Goal: Task Accomplishment & Management: Use online tool/utility

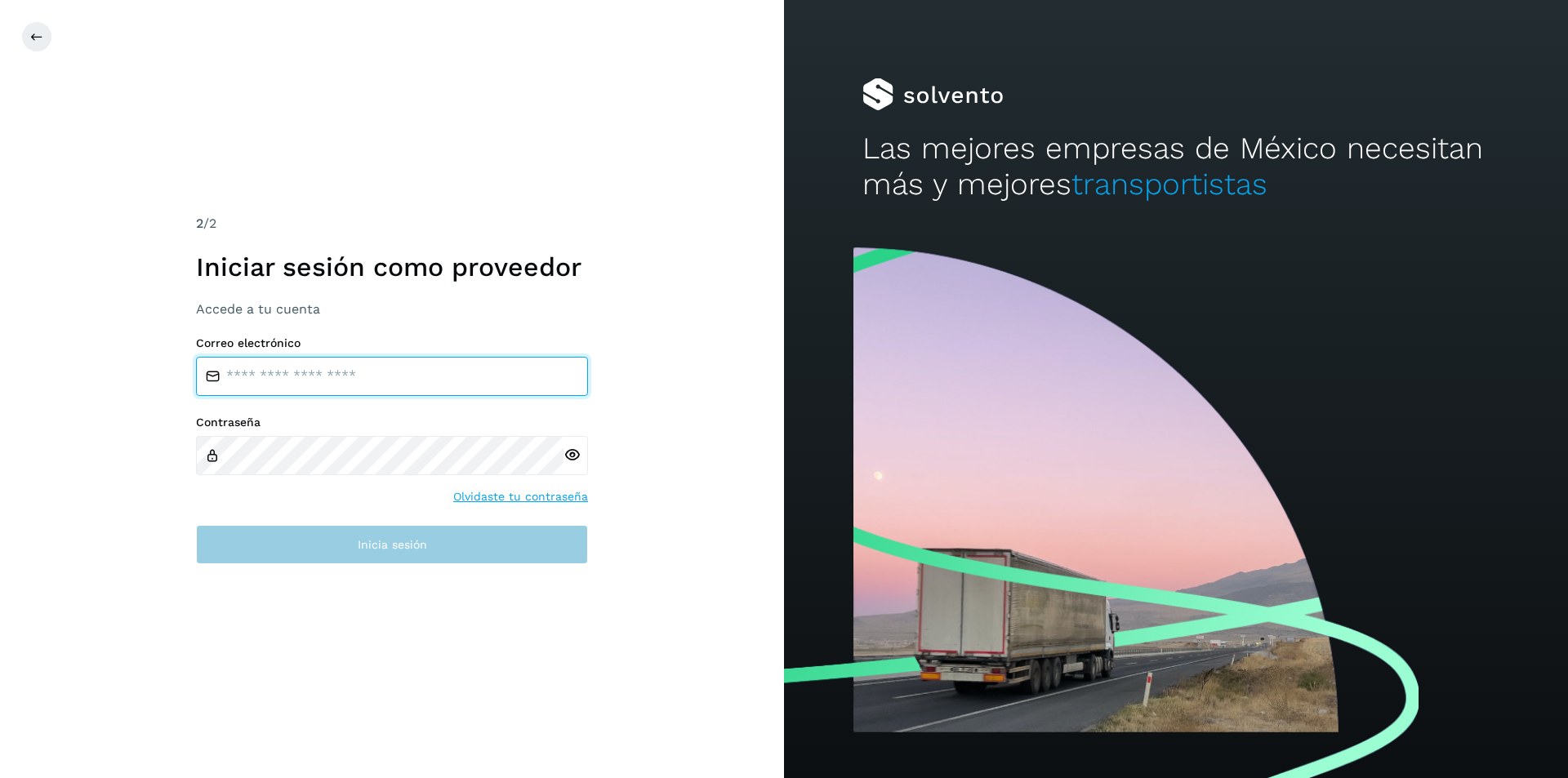
type input "**********"
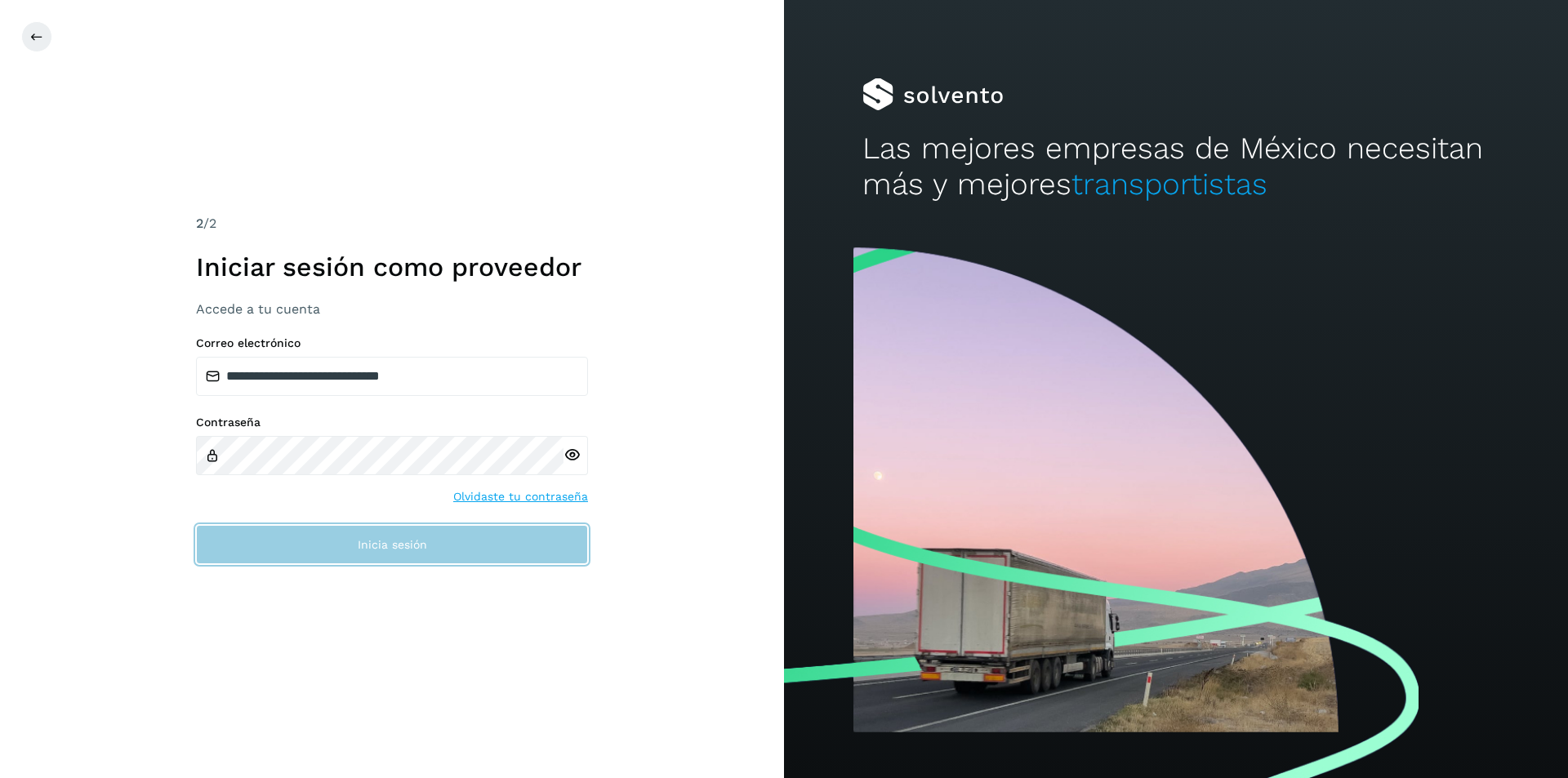
click at [342, 547] on button "Inicia sesión" at bounding box center [392, 544] width 392 height 39
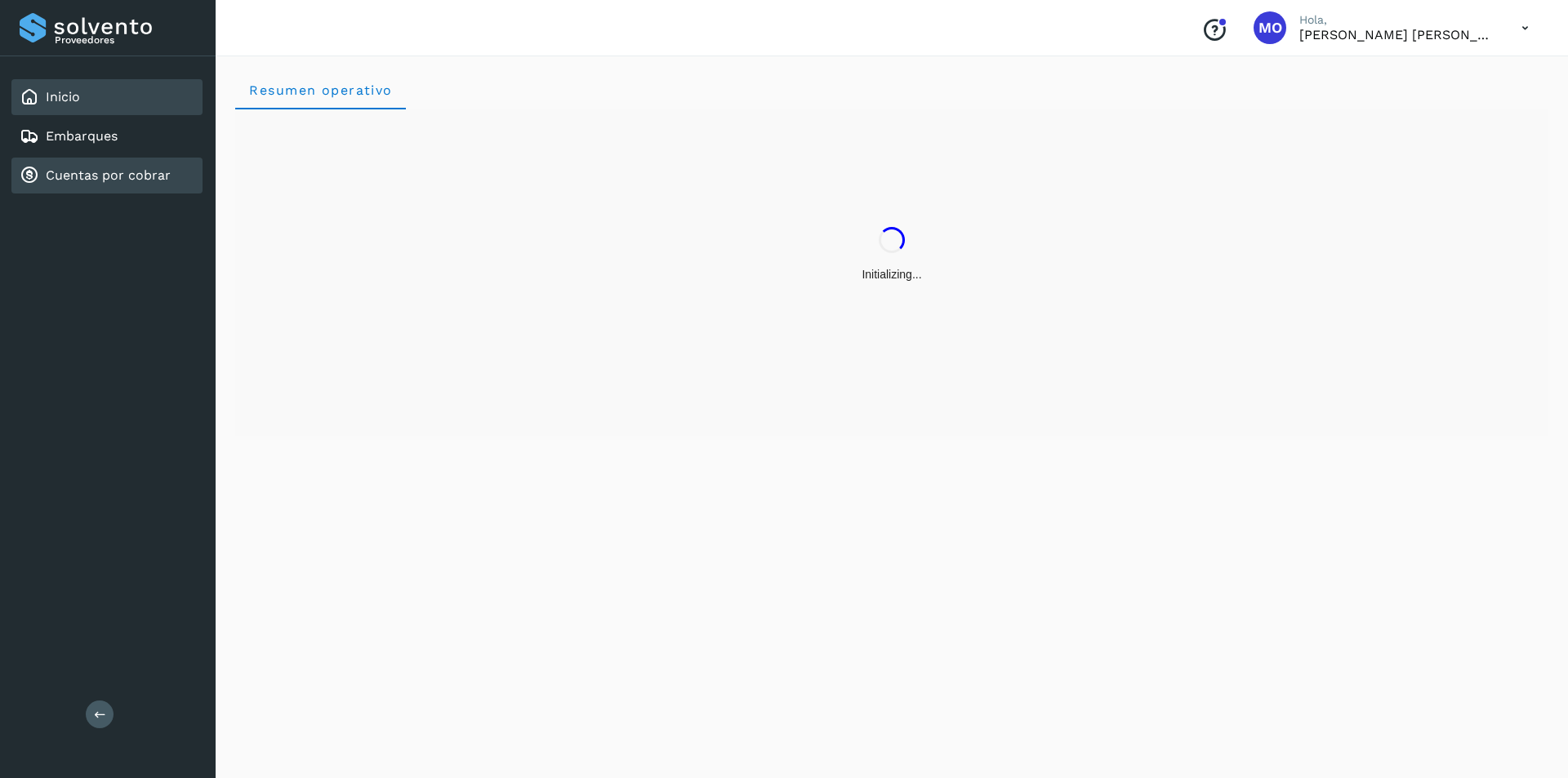
click at [86, 172] on link "Cuentas por cobrar" at bounding box center [108, 175] width 125 height 15
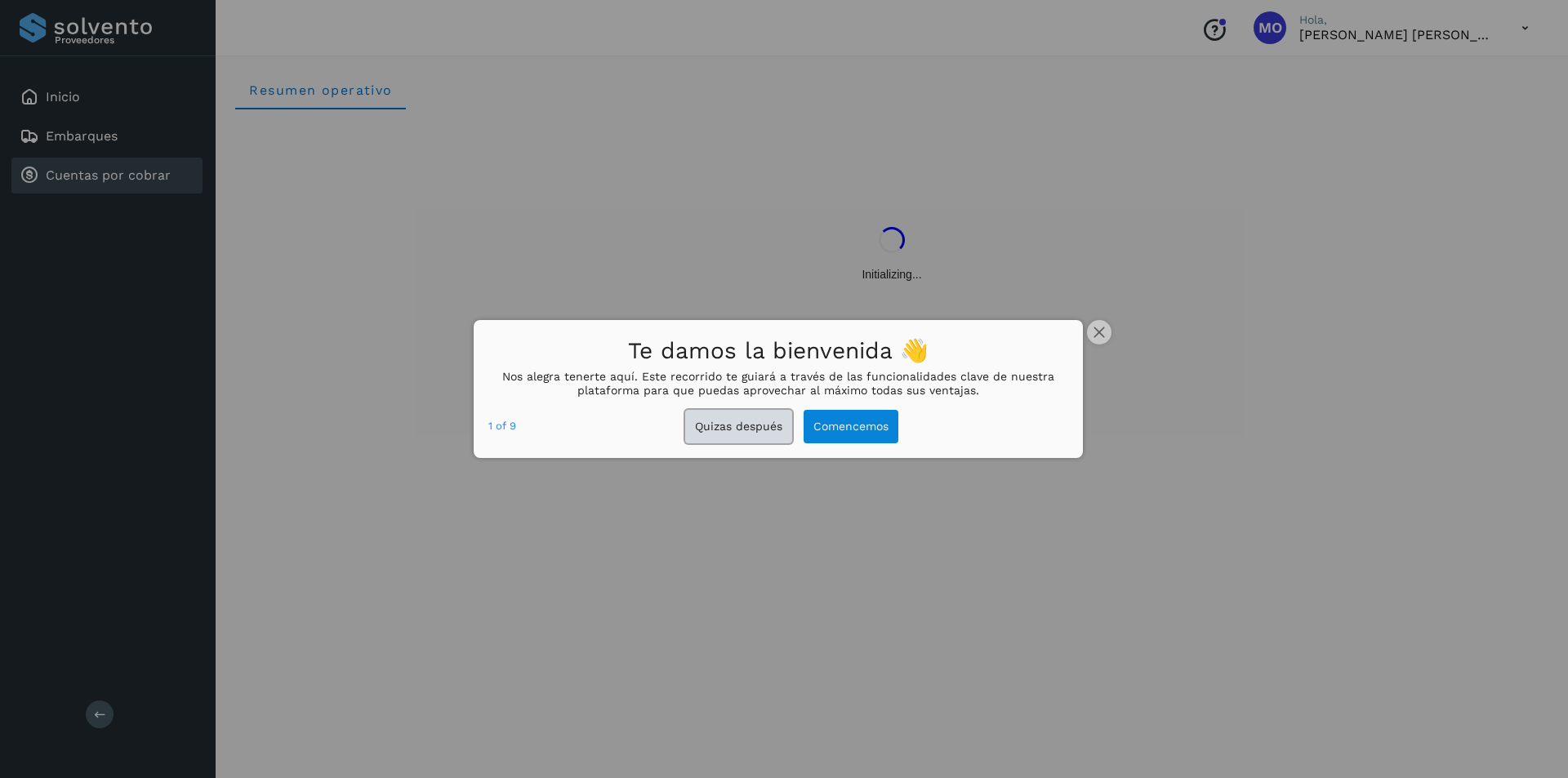
click at [730, 430] on button "Quizas después" at bounding box center [739, 425] width 107 height 33
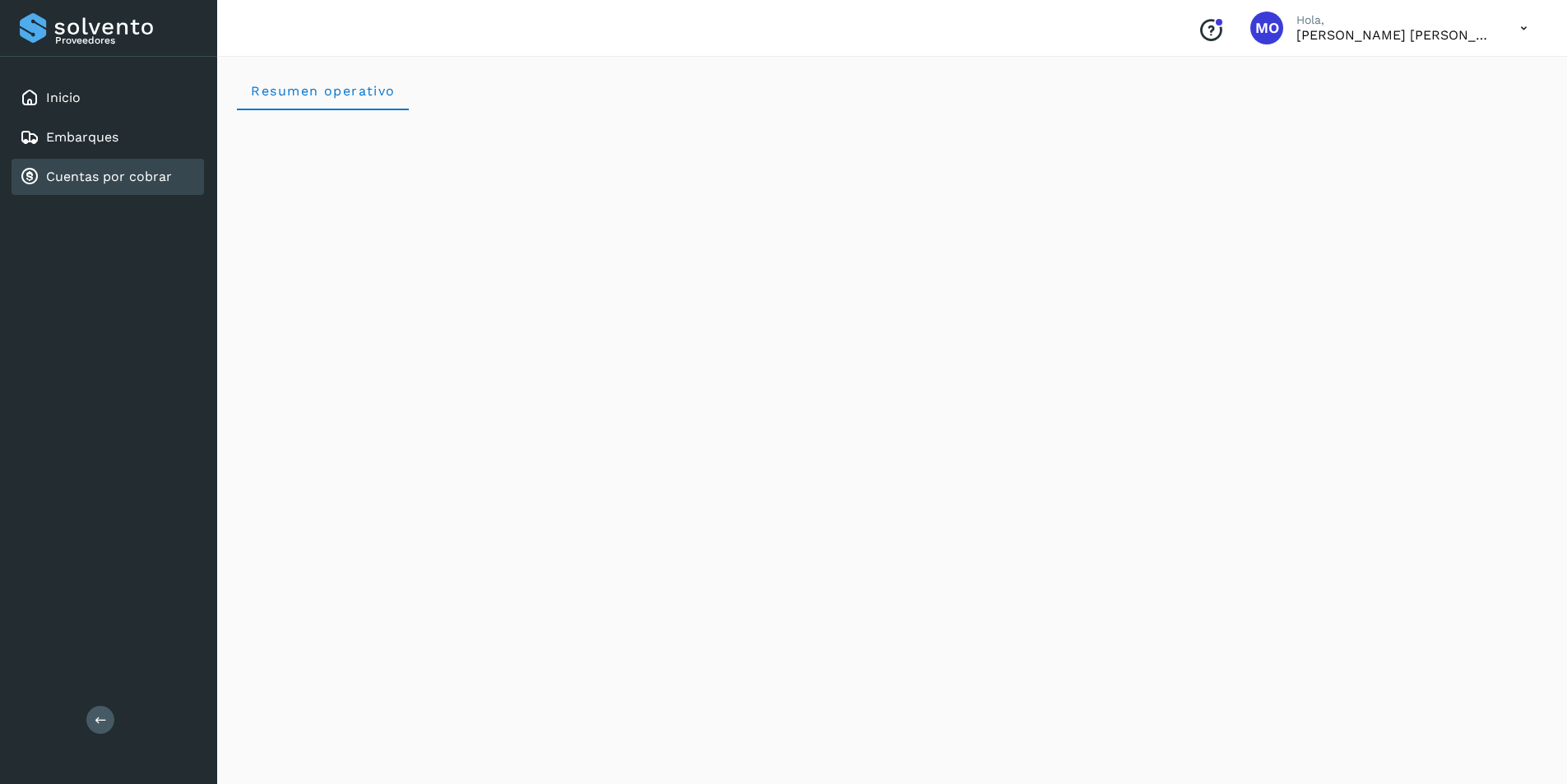
click at [114, 162] on div "Cuentas por cobrar" at bounding box center [107, 177] width 192 height 36
click at [185, 180] on div "Cuentas por cobrar" at bounding box center [107, 177] width 192 height 36
click at [78, 99] on link "Inicio" at bounding box center [63, 97] width 34 height 15
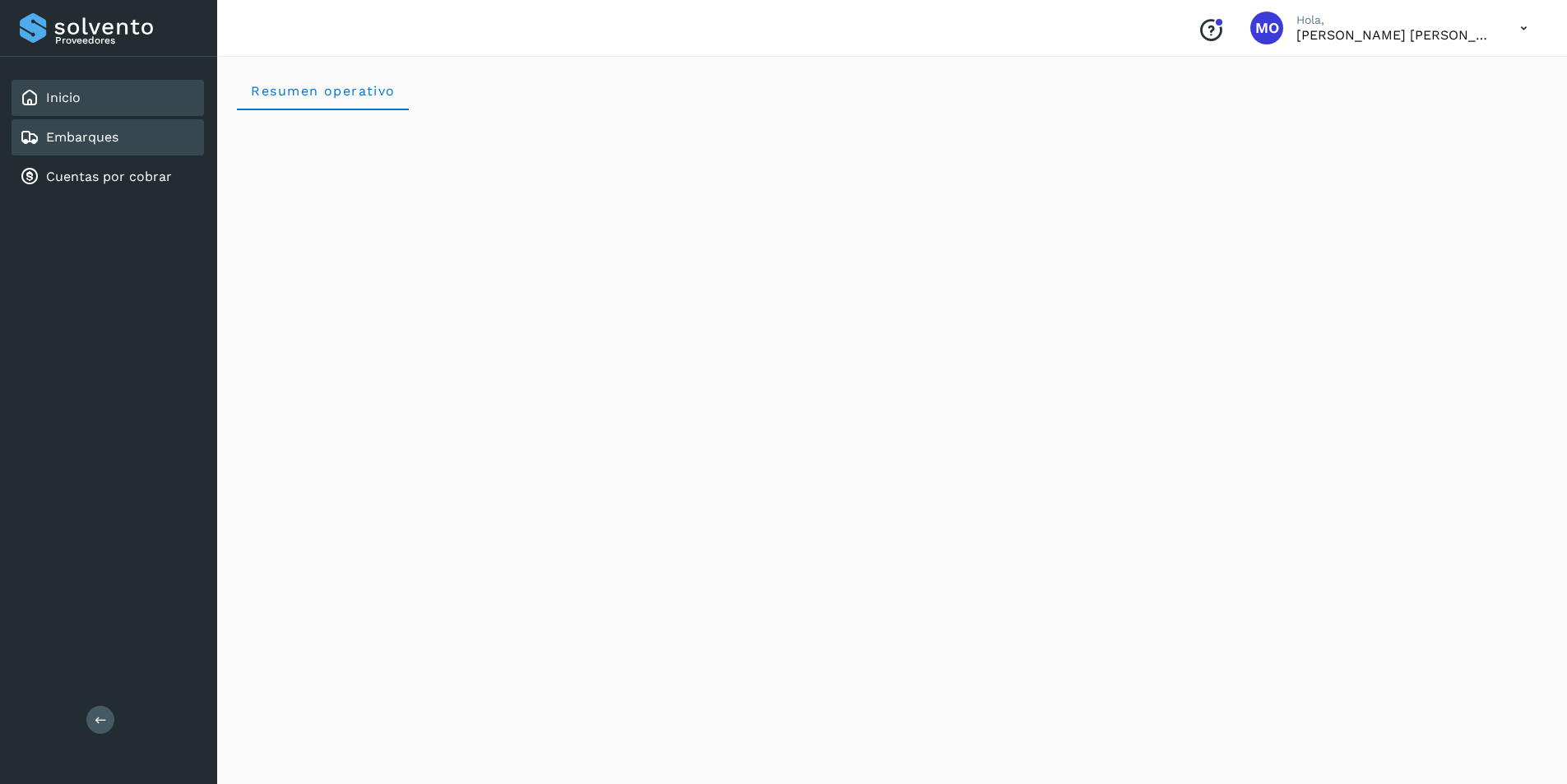
click at [85, 137] on link "Embarques" at bounding box center [82, 137] width 73 height 15
click at [91, 167] on div "Cuentas por cobrar" at bounding box center [96, 176] width 152 height 20
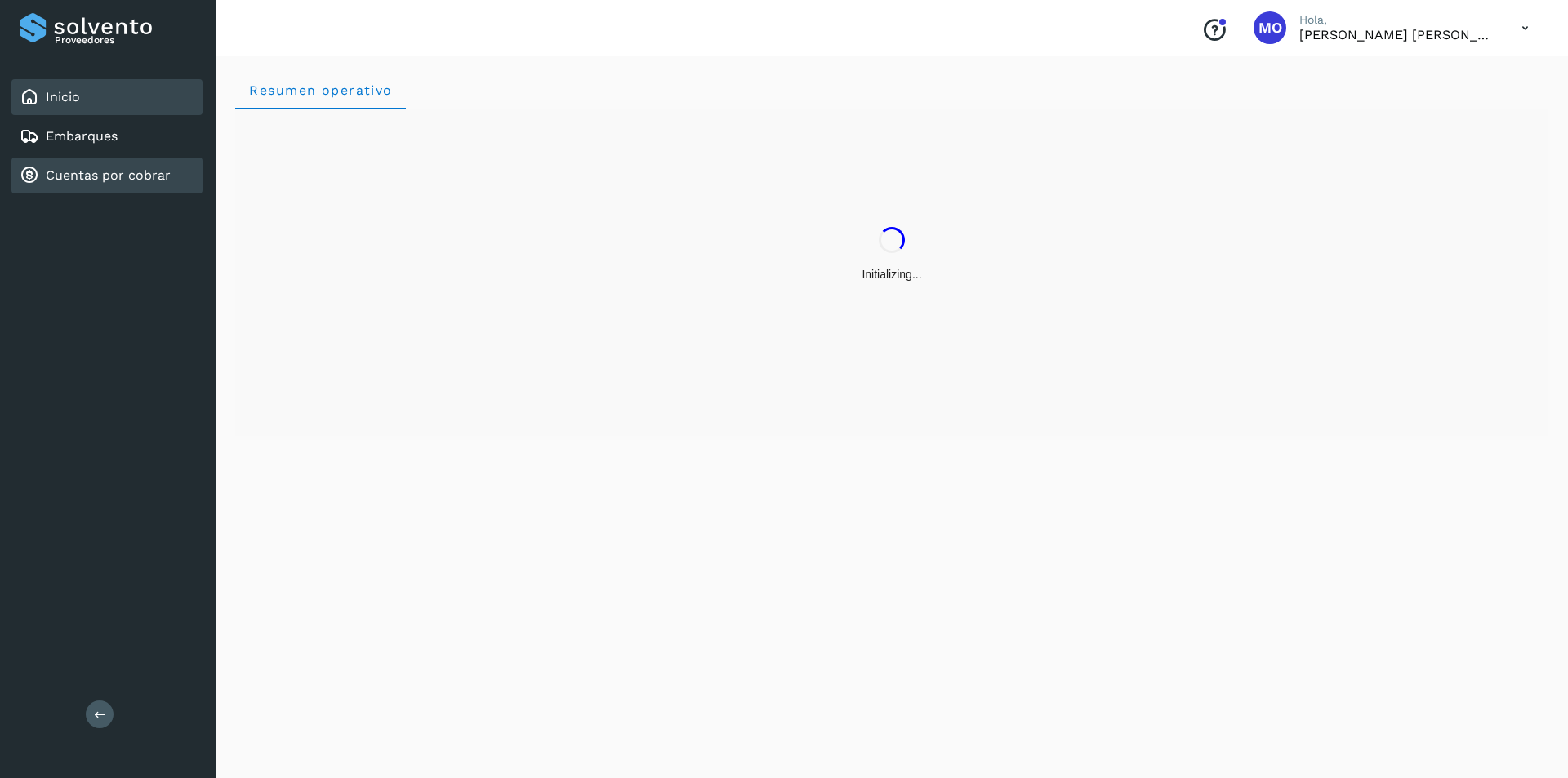
click at [120, 180] on link "Cuentas por cobrar" at bounding box center [108, 175] width 125 height 15
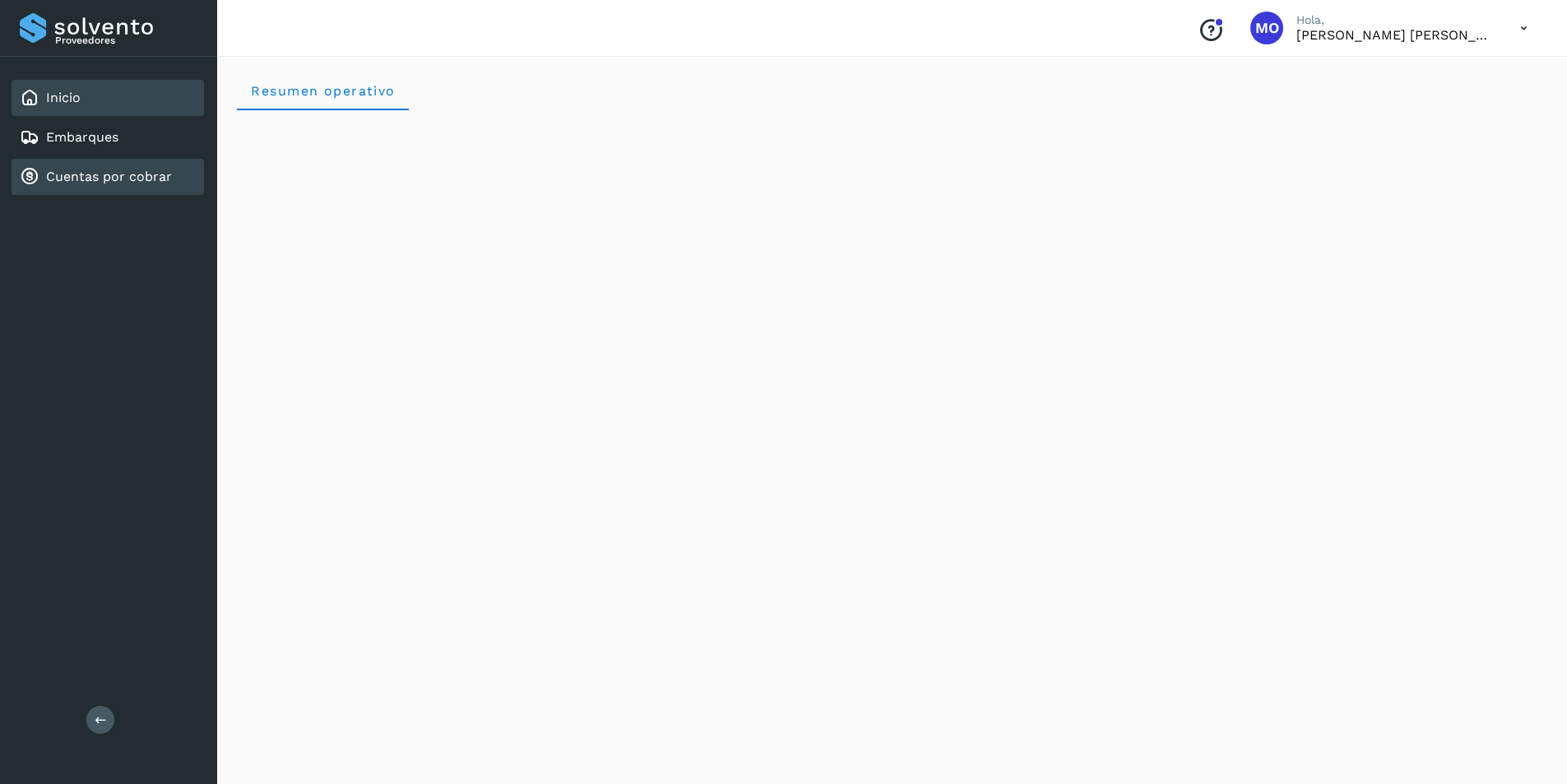
click at [103, 182] on link "Cuentas por cobrar" at bounding box center [109, 176] width 126 height 15
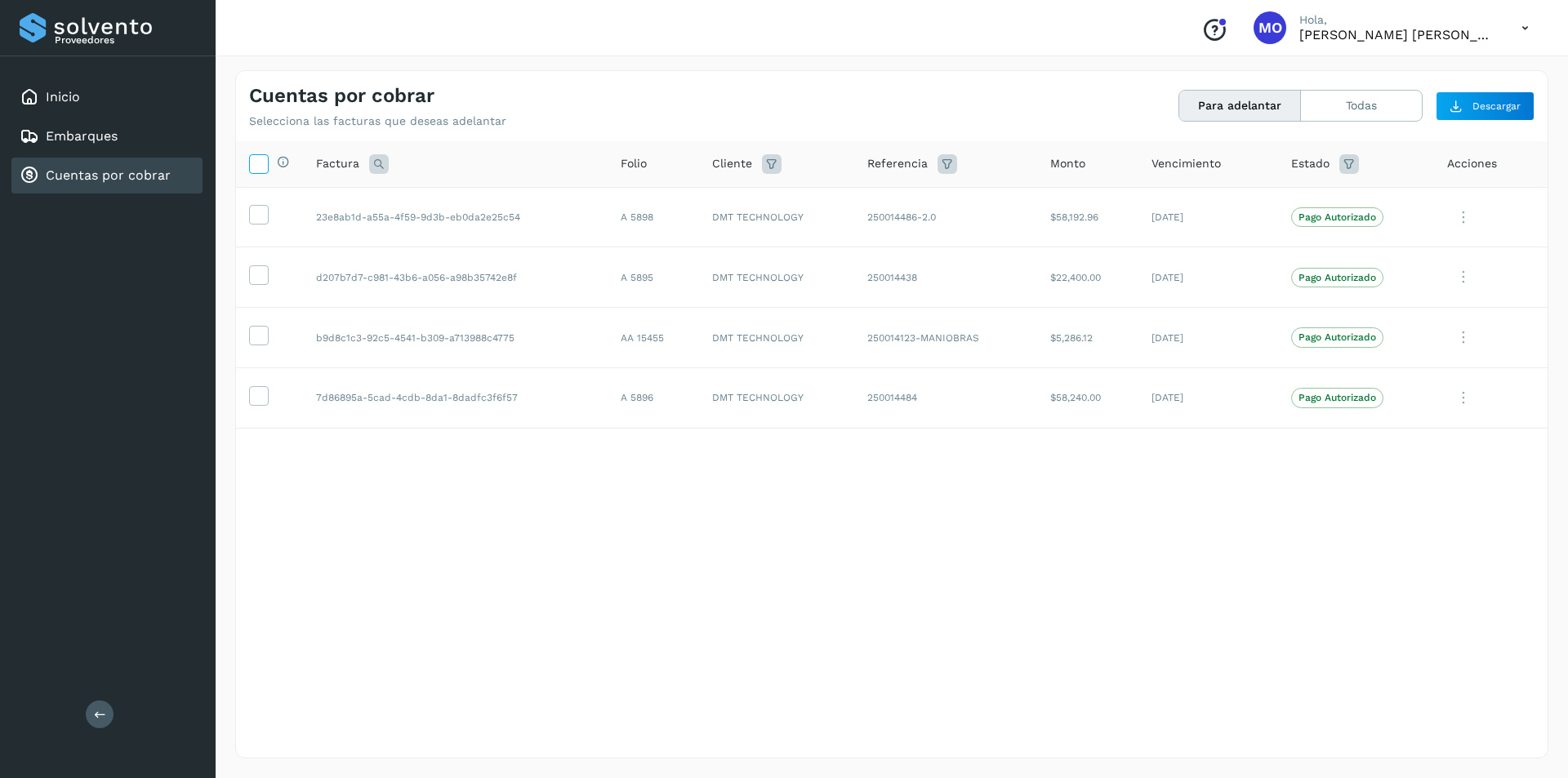
click at [254, 165] on icon at bounding box center [259, 163] width 17 height 17
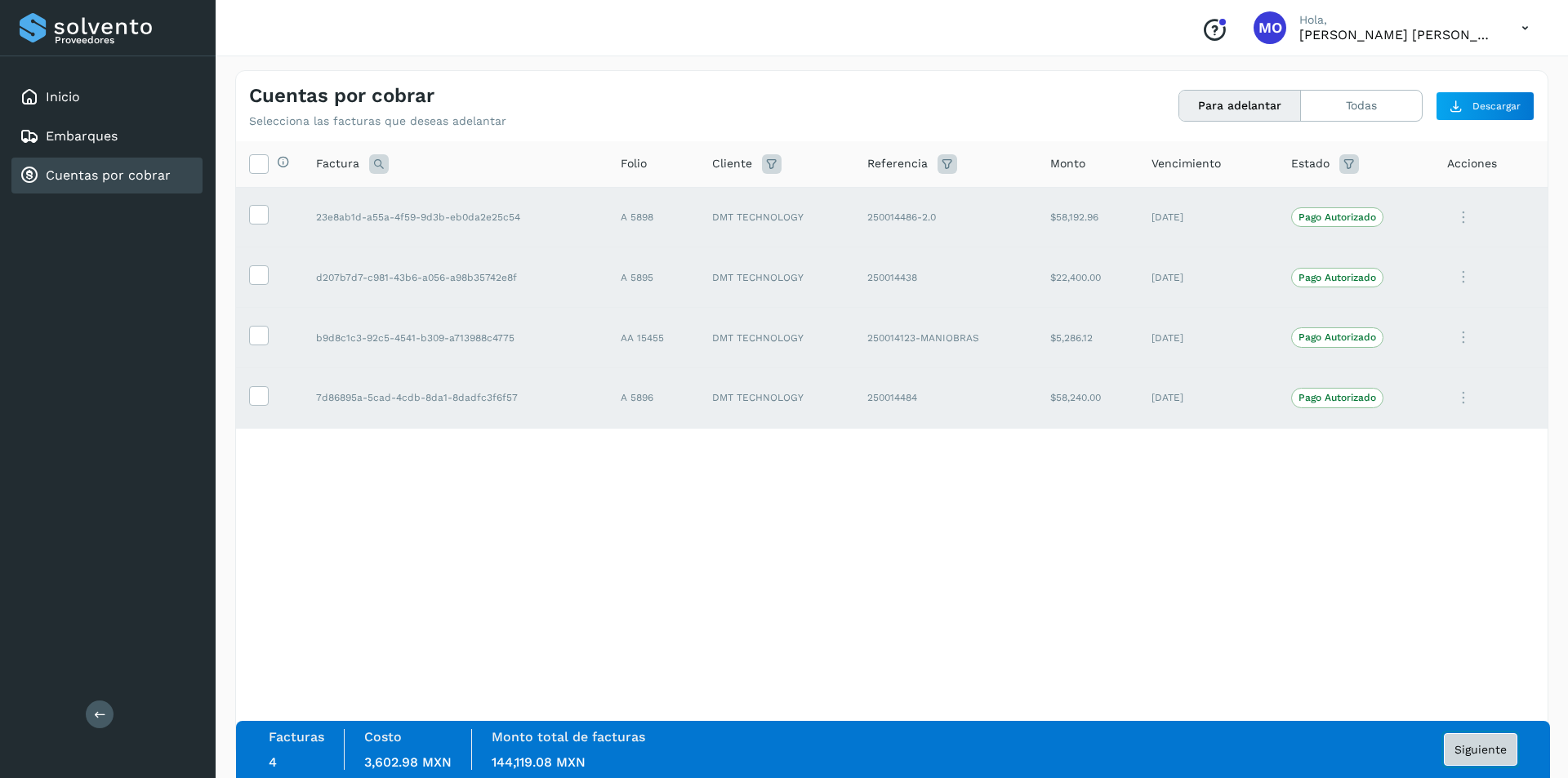
click at [1480, 752] on span "Siguiente" at bounding box center [1481, 748] width 53 height 11
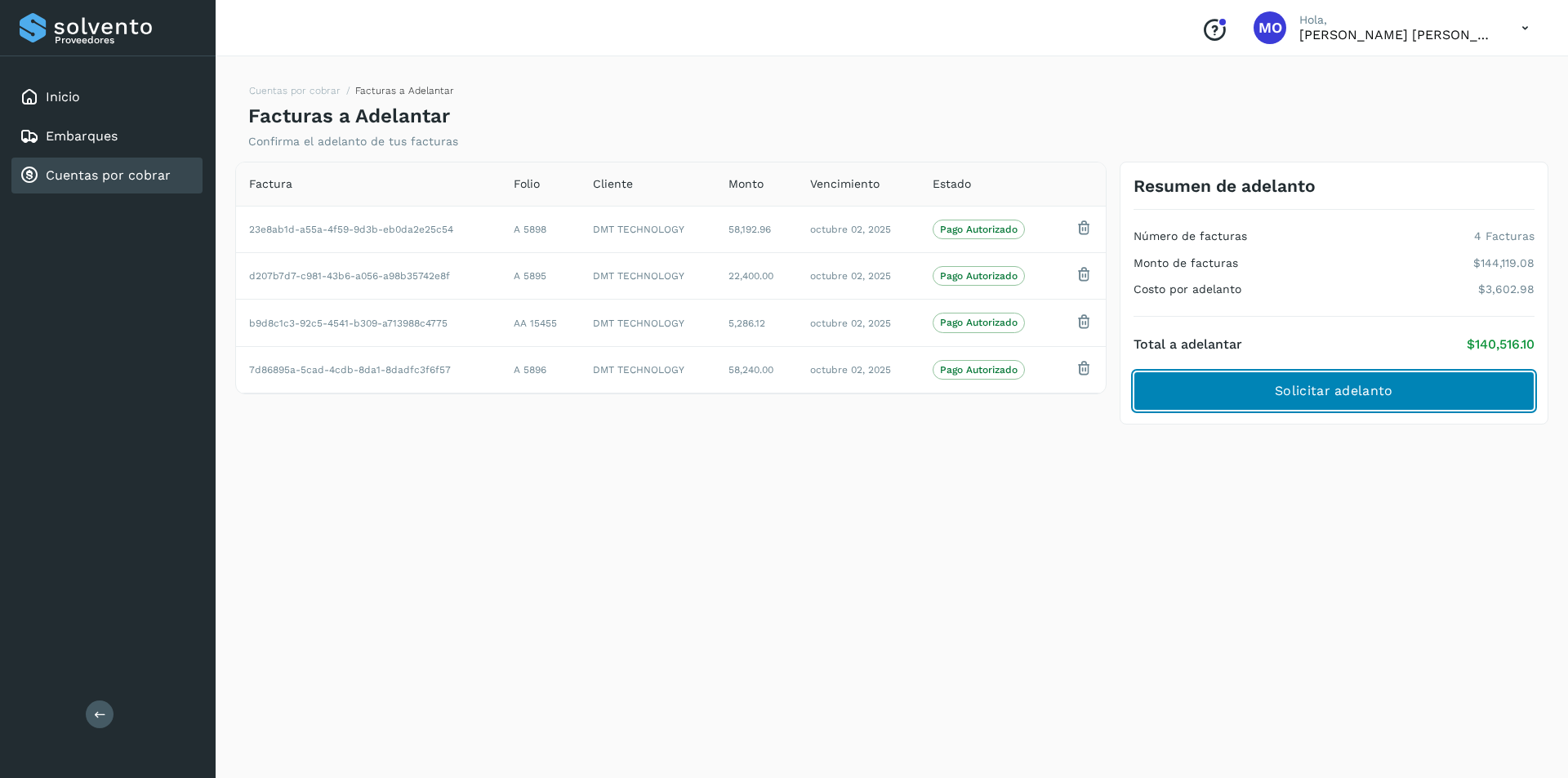
click at [1328, 406] on button "Solicitar adelanto" at bounding box center [1334, 391] width 401 height 39
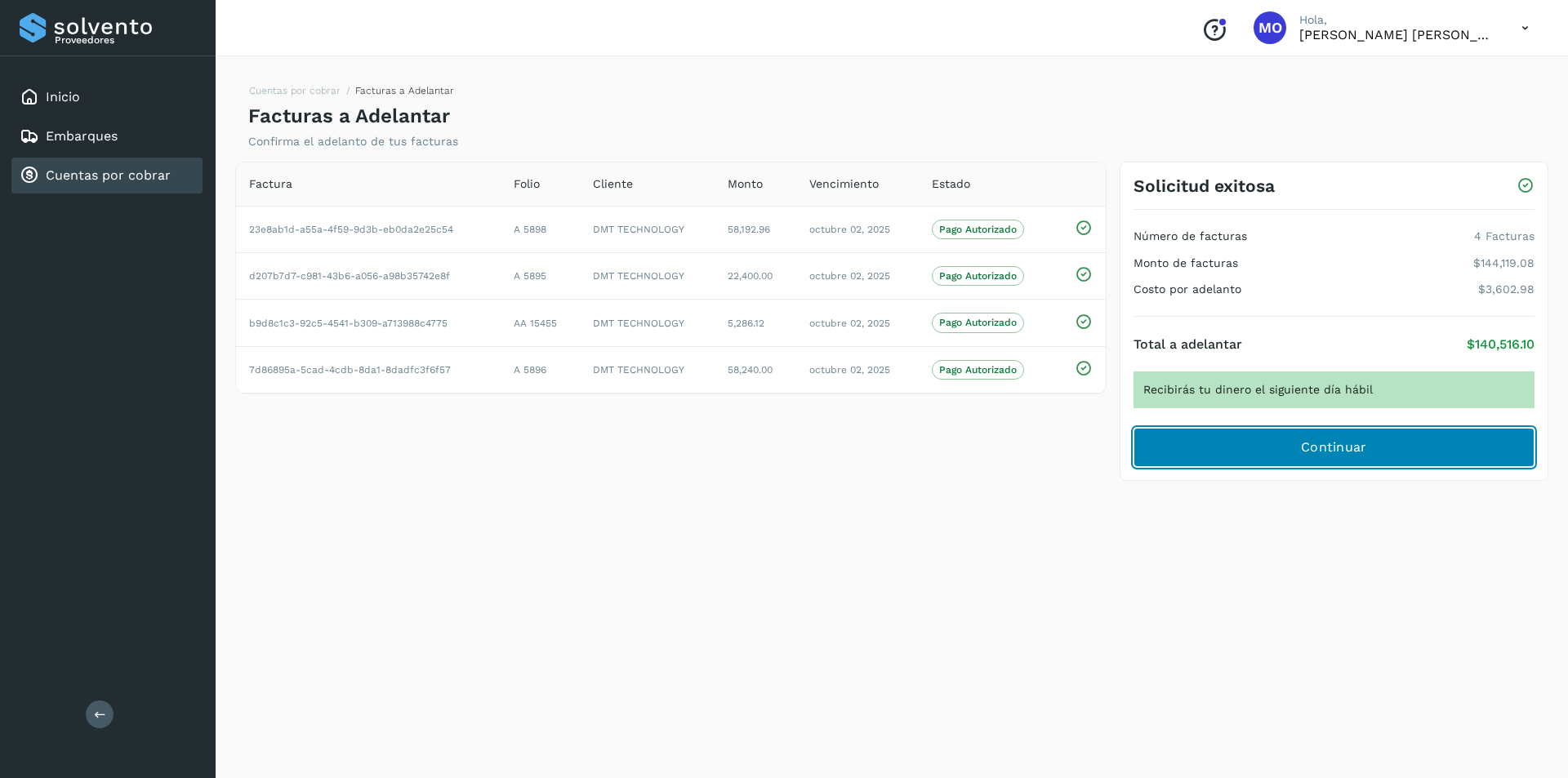
click at [1297, 451] on button "Continuar" at bounding box center [1334, 447] width 401 height 39
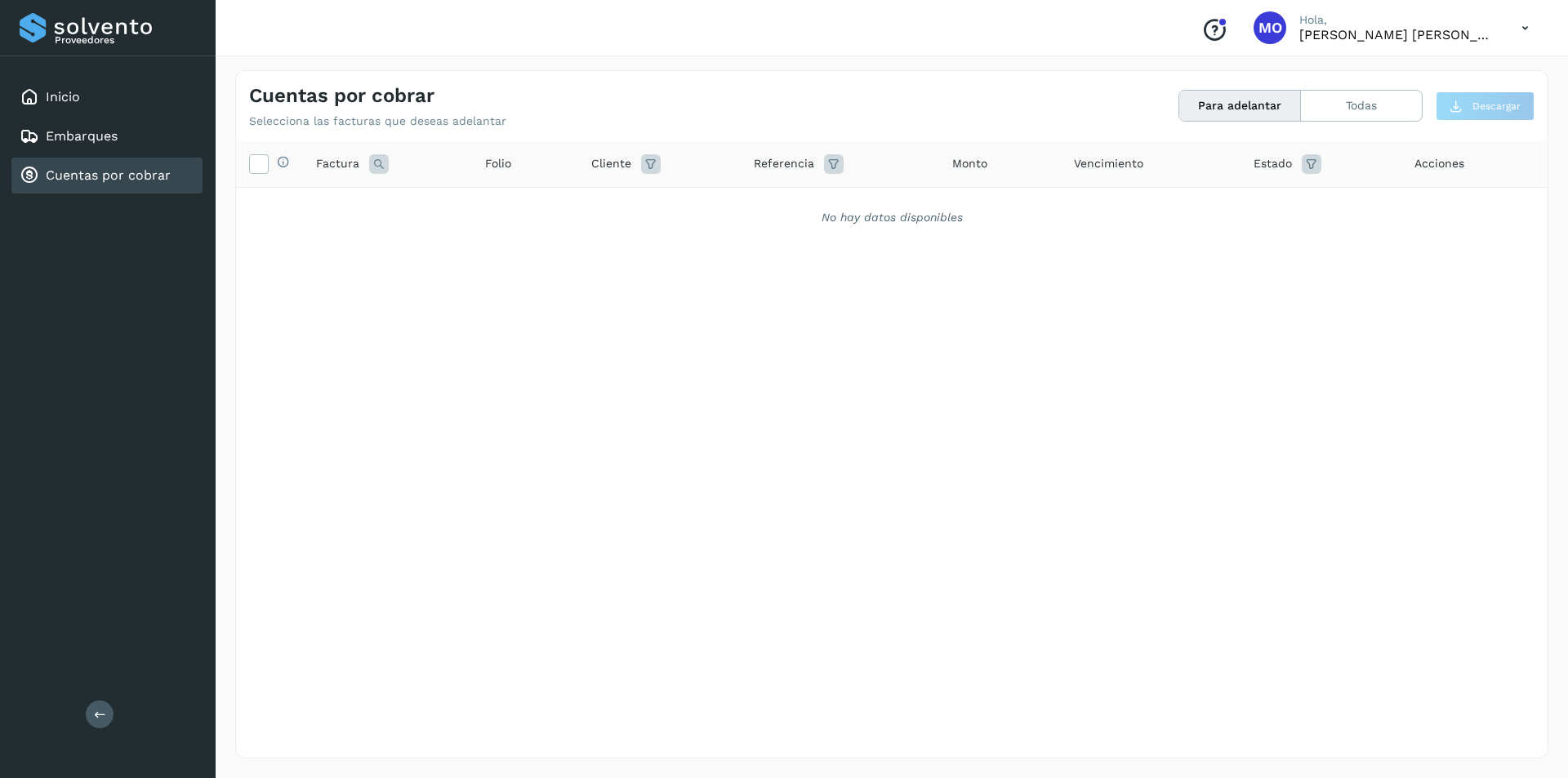
click at [1345, 334] on div "Selecciona todas las facturas disponibles para adelanto Factura Folio Cliente R…" at bounding box center [891, 416] width 1312 height 549
